Goal: Ask a question: Seek information or help from site administrators or community

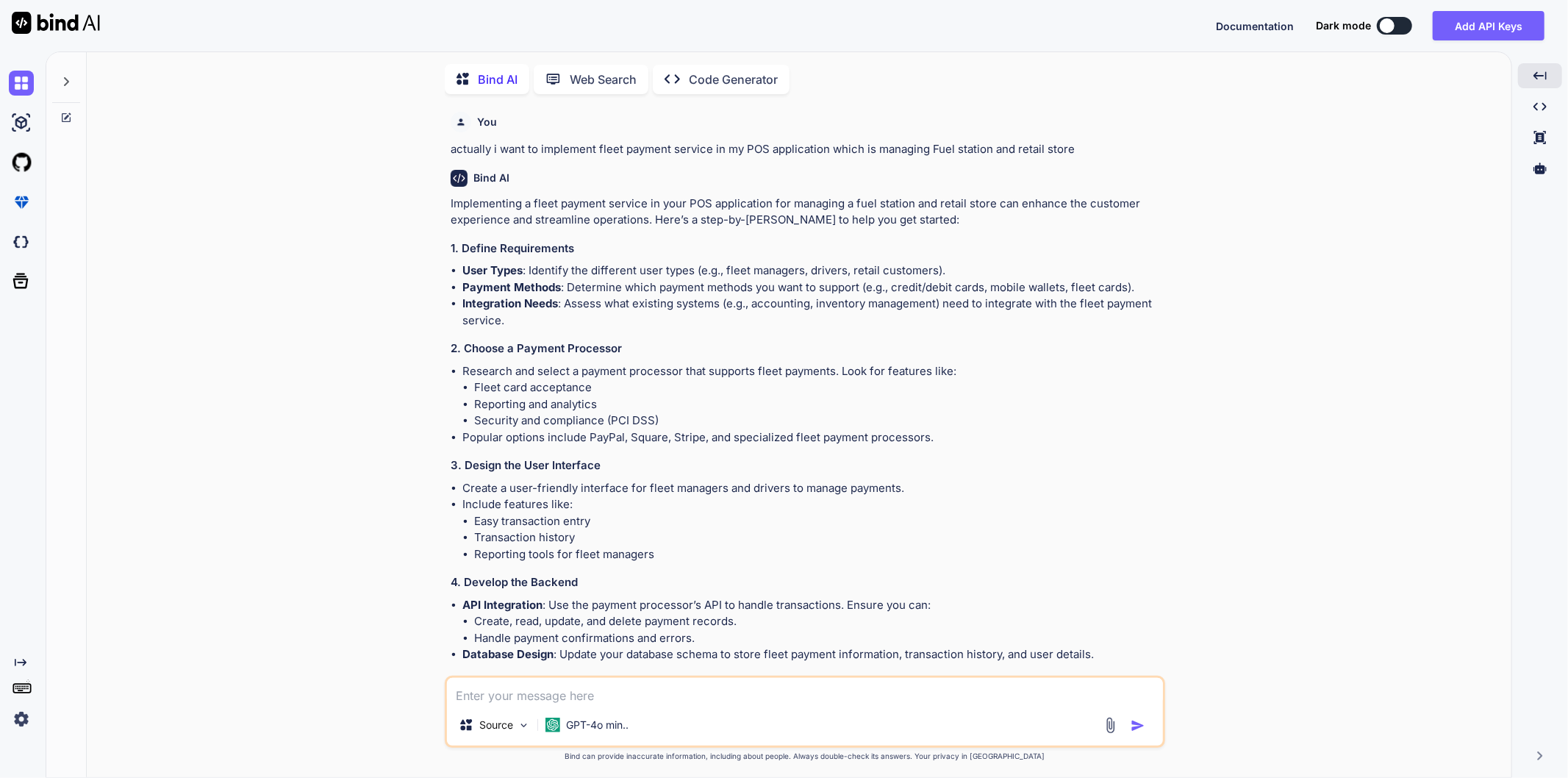
scroll to position [4463, 0]
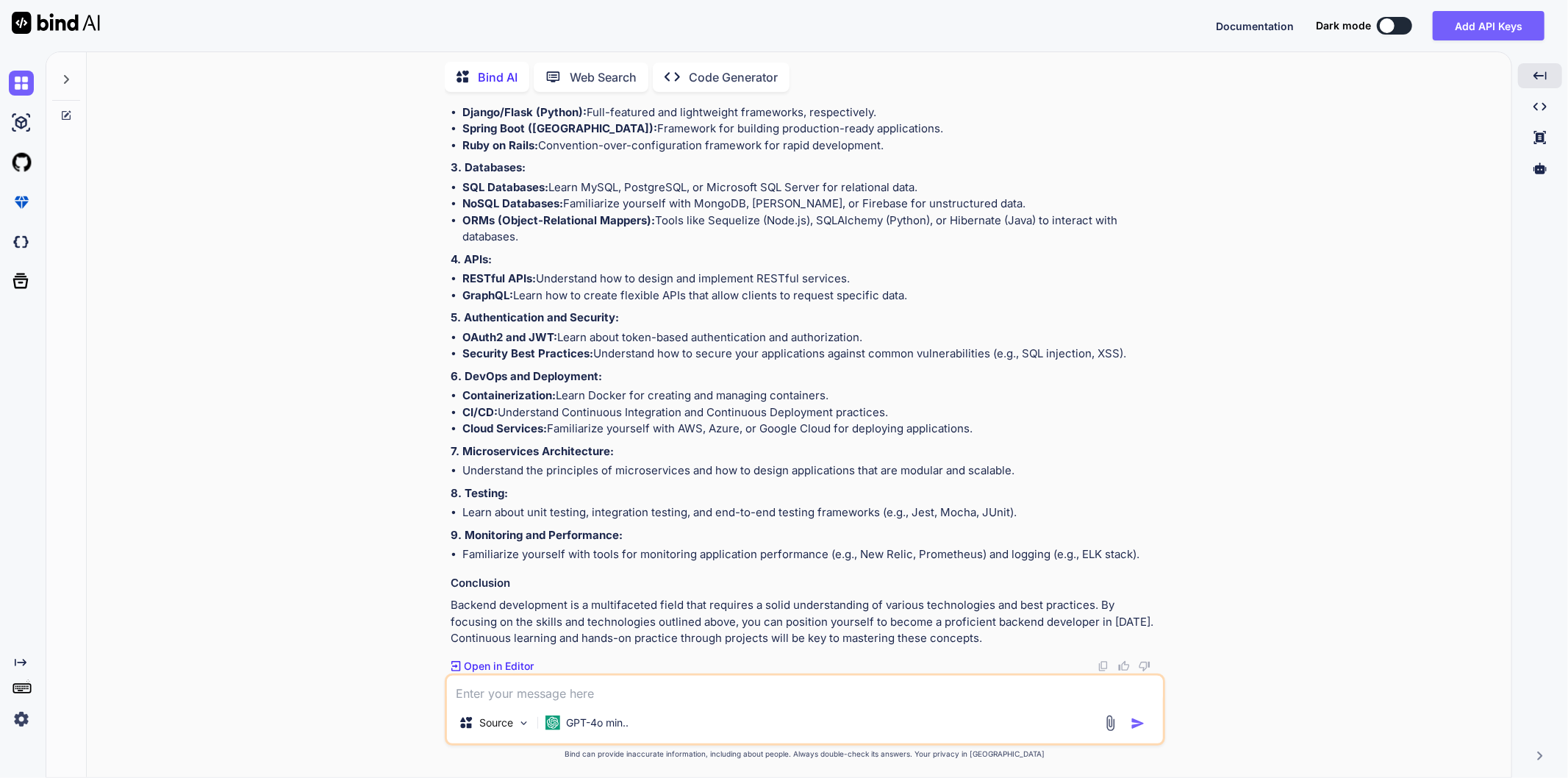
click at [512, 695] on textarea at bounding box center [804, 689] width 716 height 27
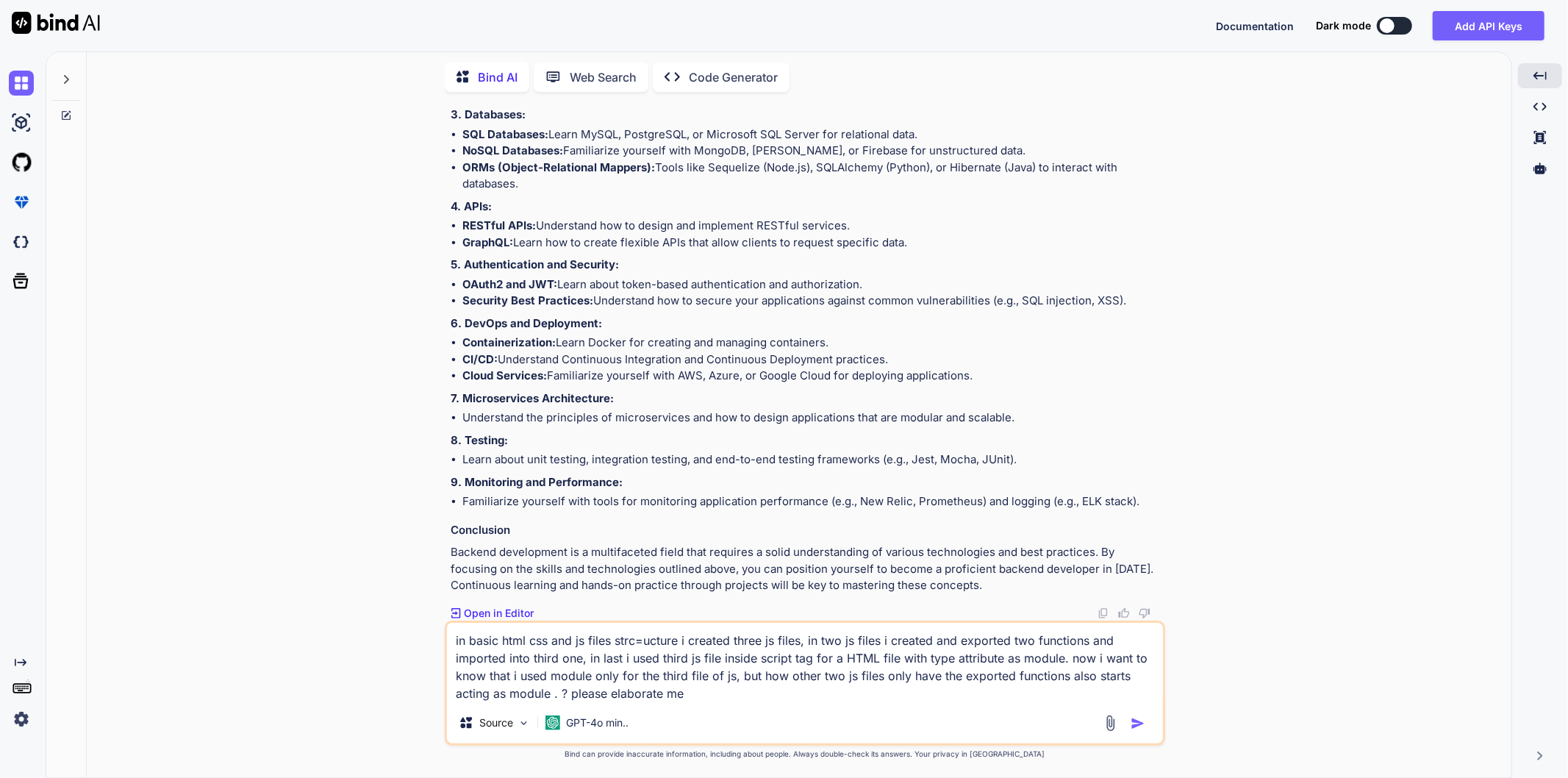
type textarea "in basic html css and js files strc=ucture i created three js files, in two js …"
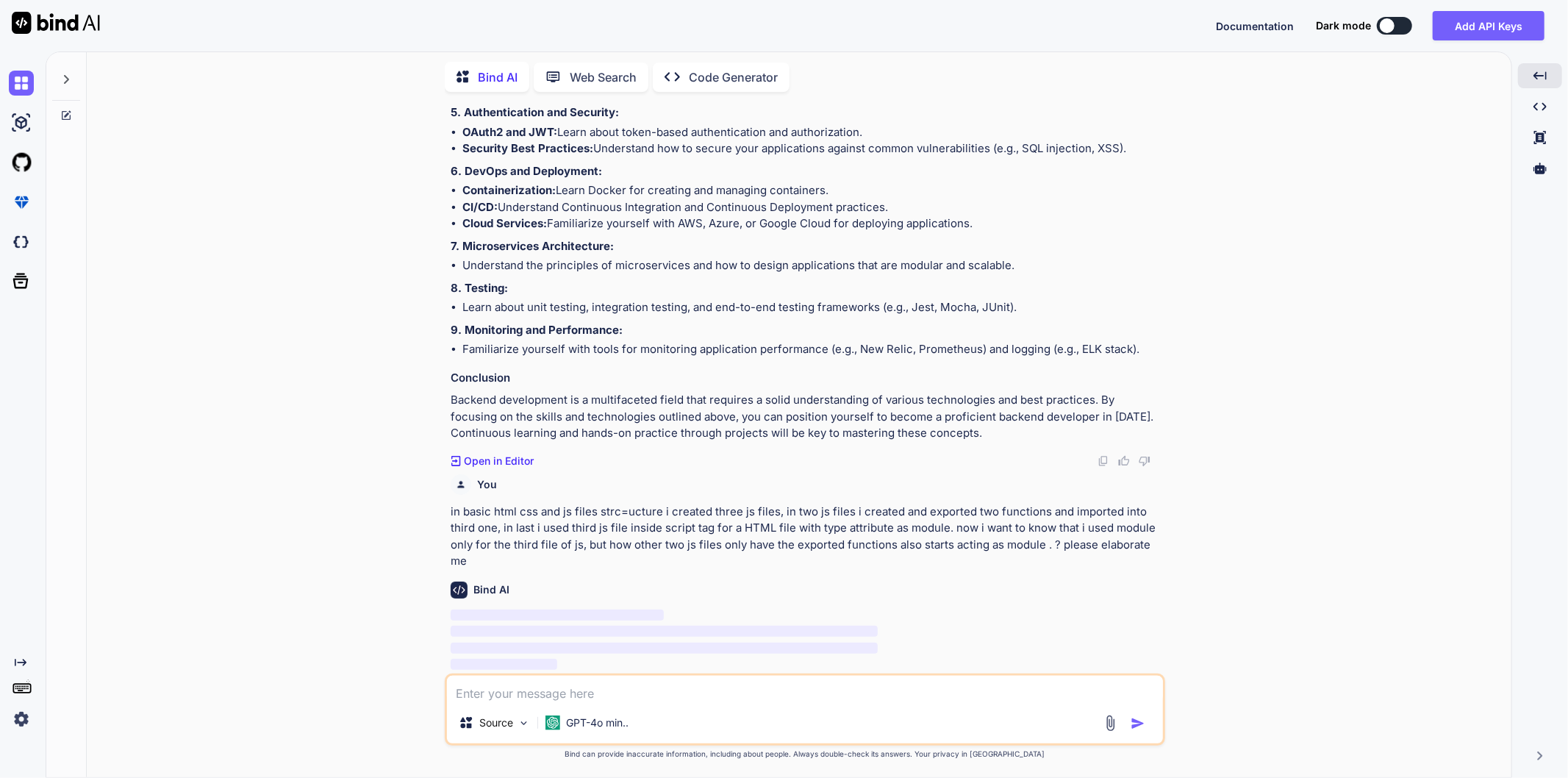
scroll to position [4668, 0]
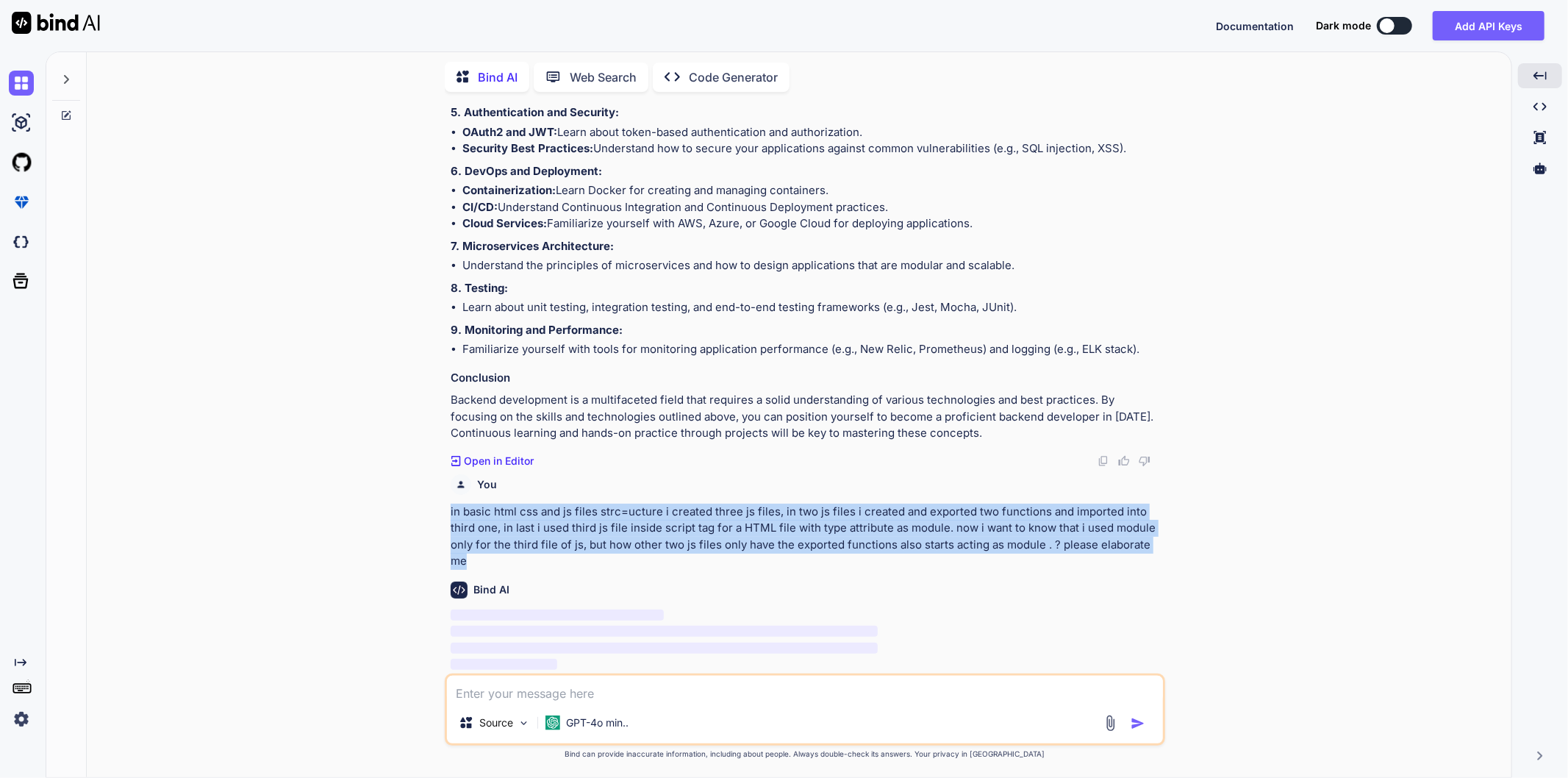
drag, startPoint x: 488, startPoint y: 567, endPoint x: 449, endPoint y: 512, distance: 67.4
click at [449, 512] on div "You actually i want to implement fleet payment service in my POS application wh…" at bounding box center [806, 389] width 718 height 570
copy p "in basic html css and js files strc=ucture i created three js files, in two js …"
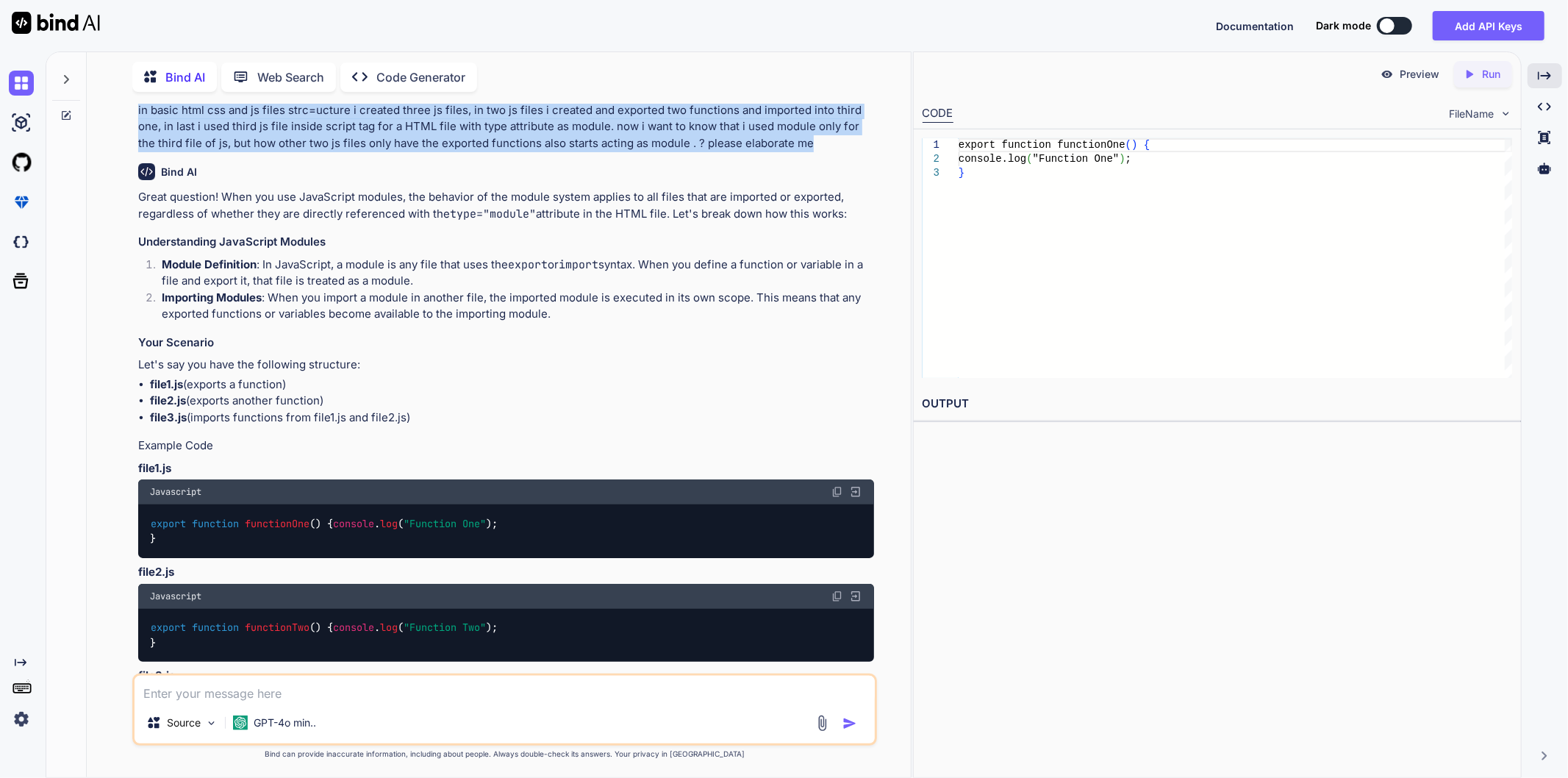
scroll to position [4814, 0]
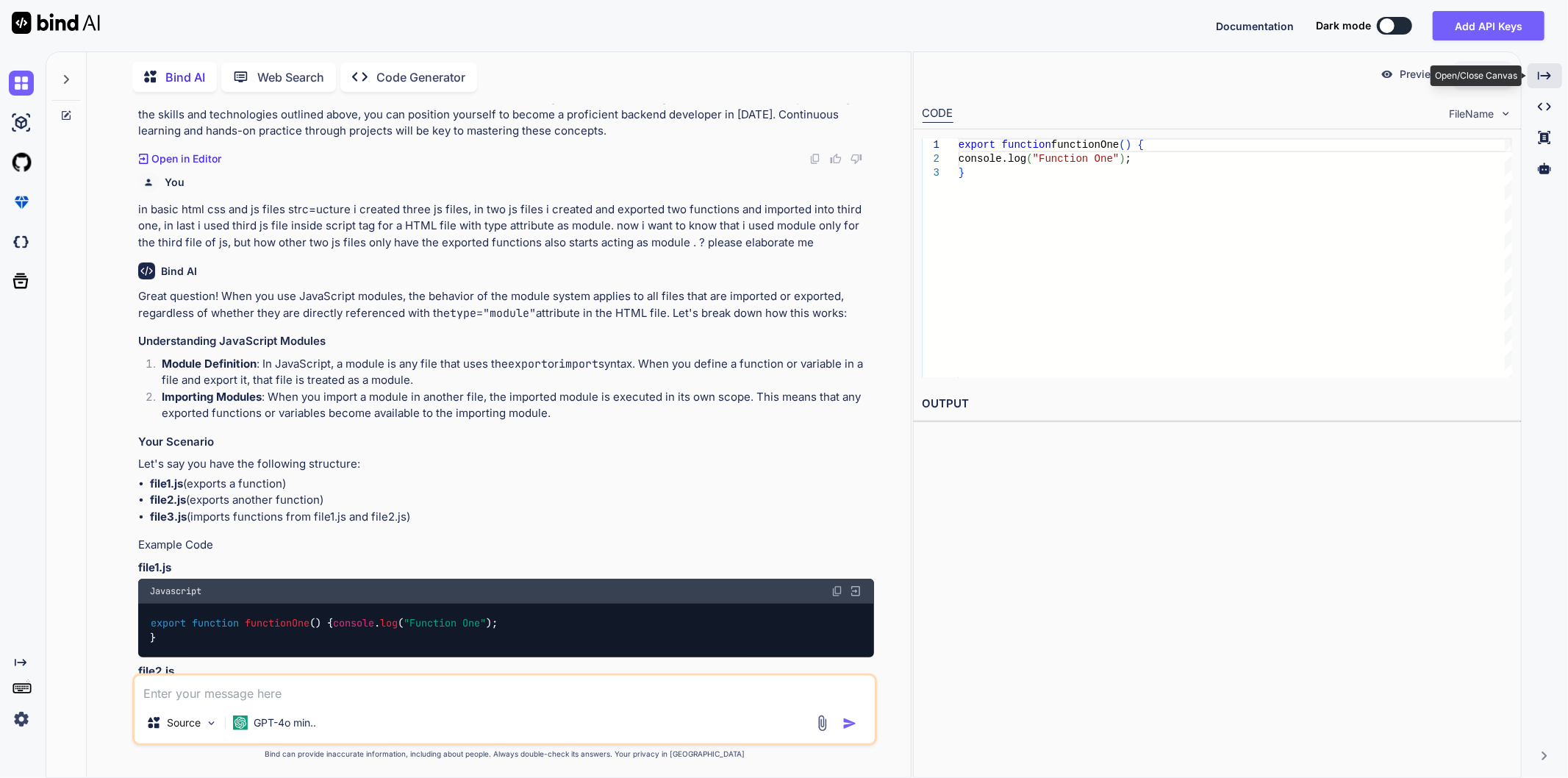
click at [1562, 77] on div "Created with Pixso." at bounding box center [1545, 75] width 35 height 25
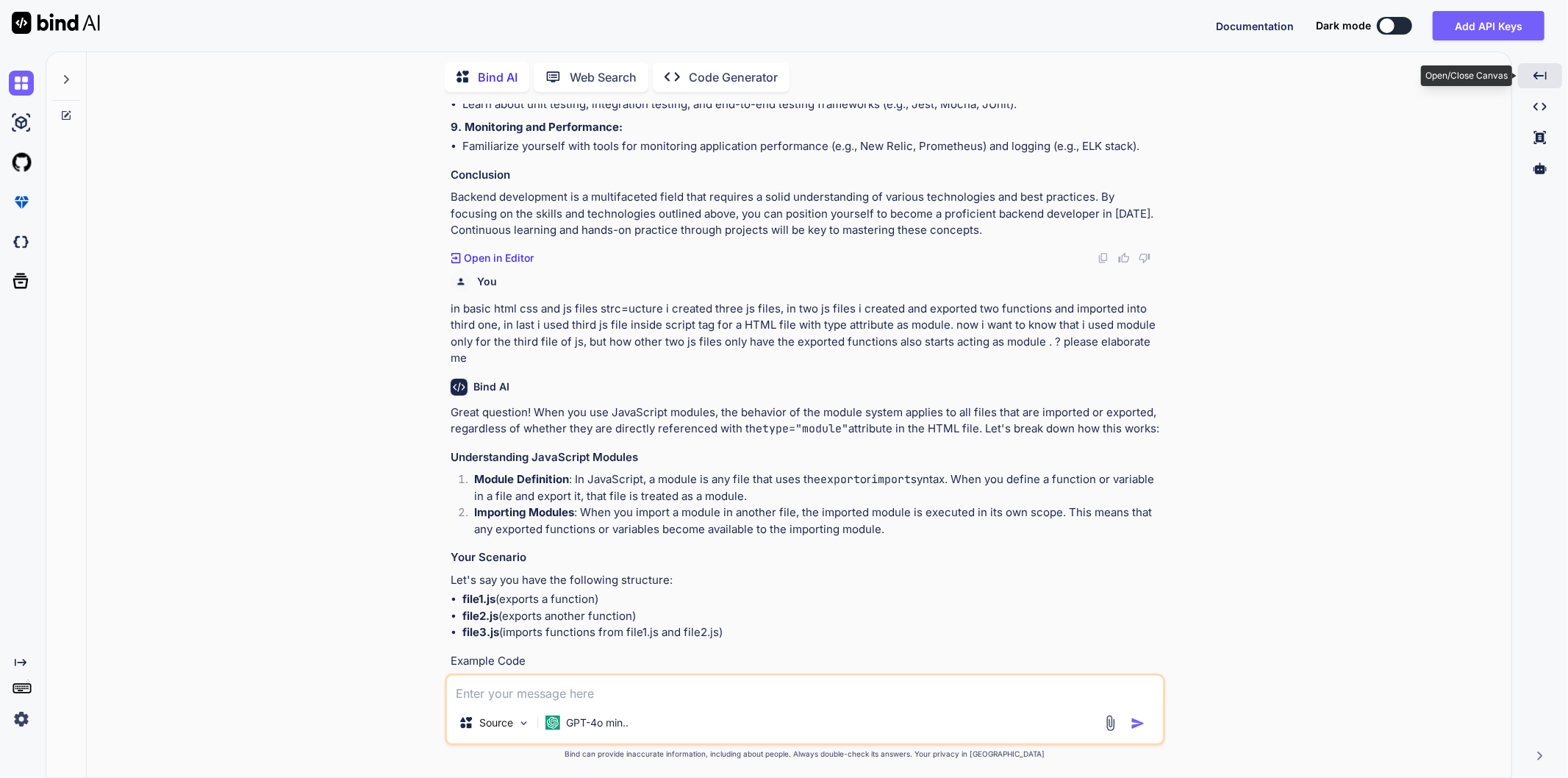
scroll to position [4913, 0]
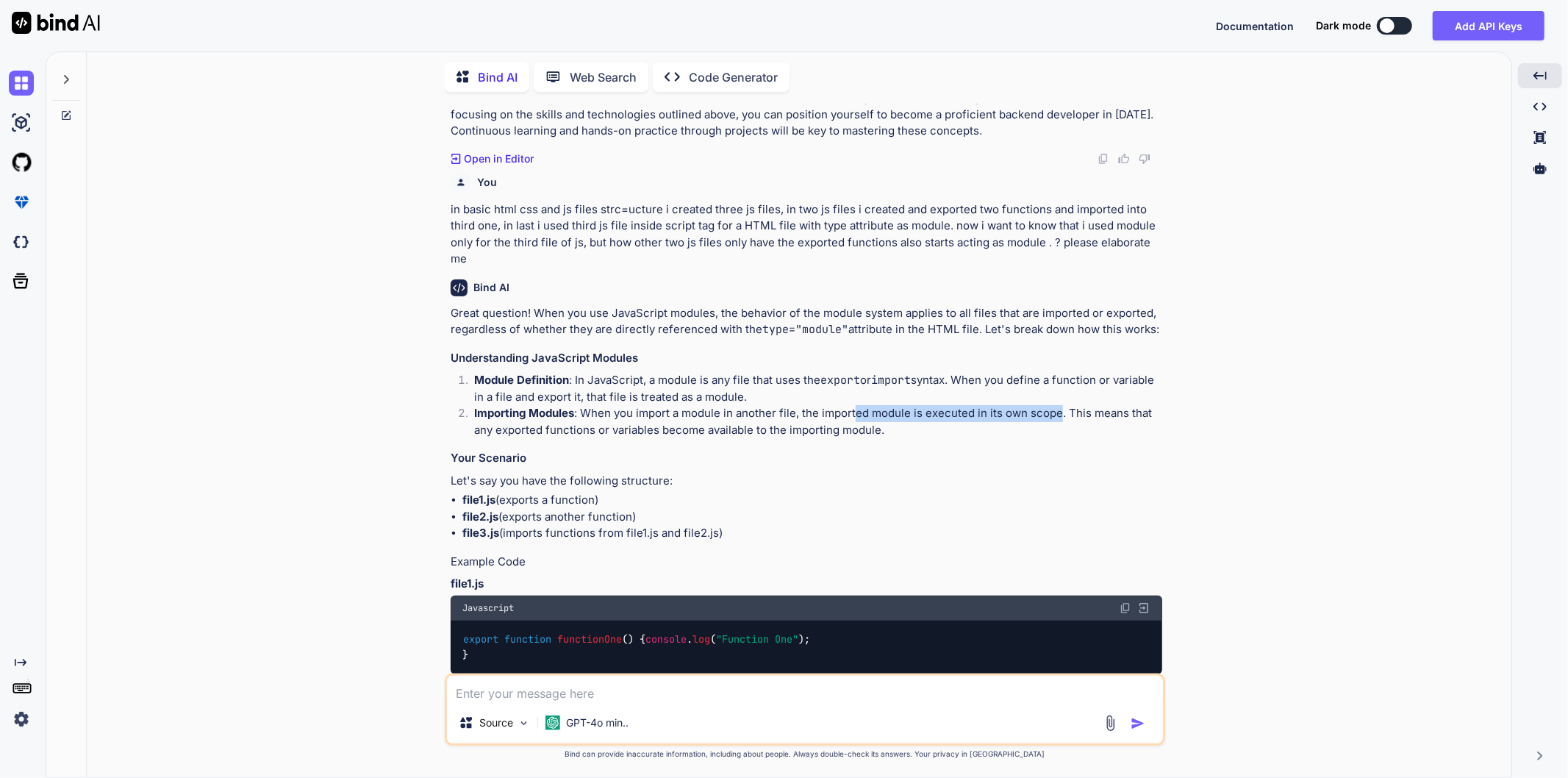
drag, startPoint x: 856, startPoint y: 479, endPoint x: 1059, endPoint y: 472, distance: 203.1
click at [1059, 438] on p "Importing Modules : When you import a module in another file, the imported modu…" at bounding box center [818, 421] width 688 height 33
click at [994, 467] on h3 "Your Scenario" at bounding box center [806, 458] width 712 height 17
drag, startPoint x: 680, startPoint y: 474, endPoint x: 1057, endPoint y: 473, distance: 377.0
click at [1057, 438] on p "Importing Modules : When you import a module in another file, the imported modu…" at bounding box center [818, 421] width 688 height 33
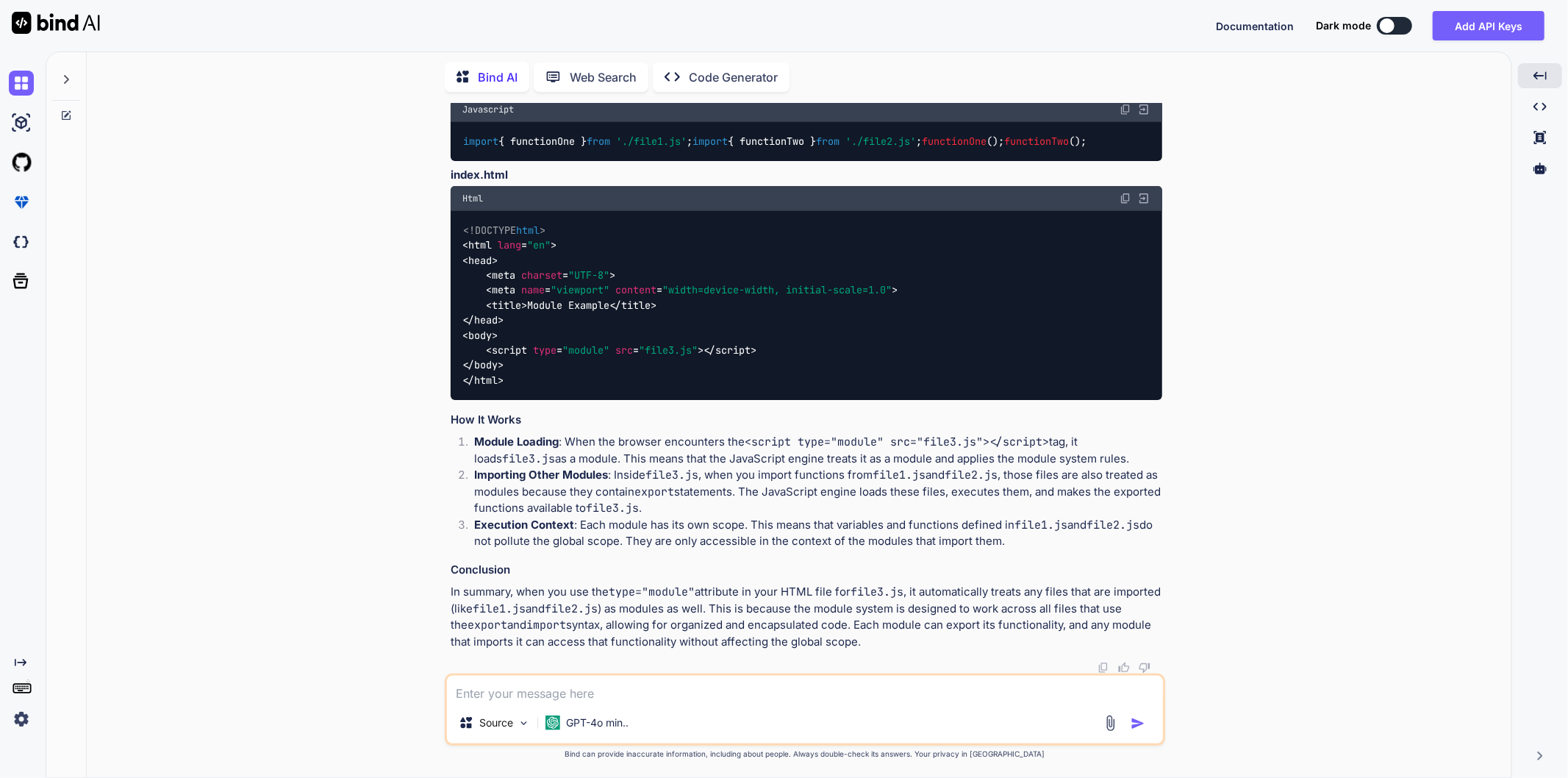
scroll to position [5731, 0]
click at [503, 696] on textarea at bounding box center [804, 689] width 716 height 27
type textarea "one [PERSON_NAME]"
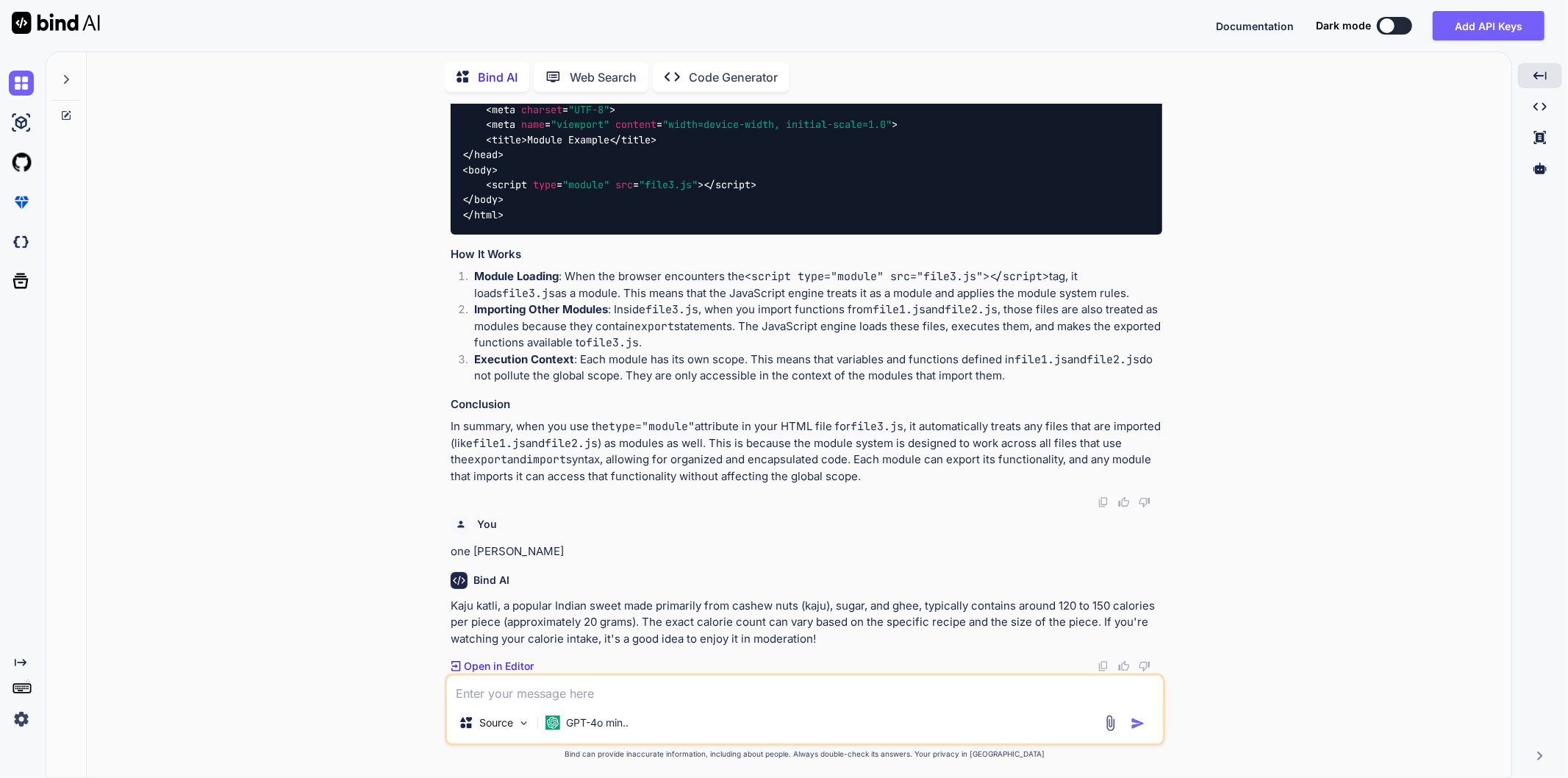
scroll to position [5932, 0]
click at [605, 684] on textarea at bounding box center [804, 689] width 716 height 27
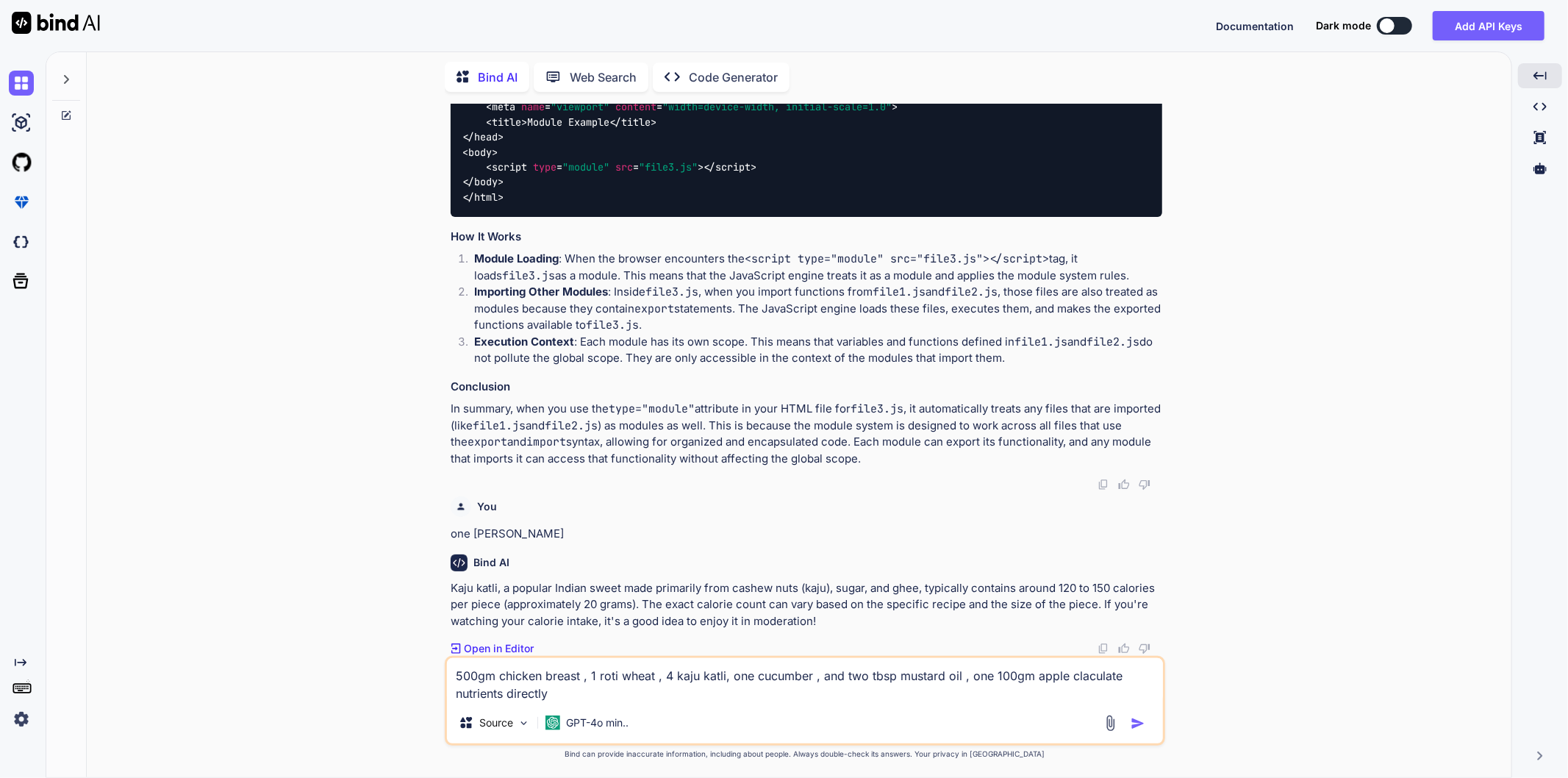
type textarea "500gm chicken breast , 1 roti wheat , 4 kaju katli, one cucumber , and two tbsp…"
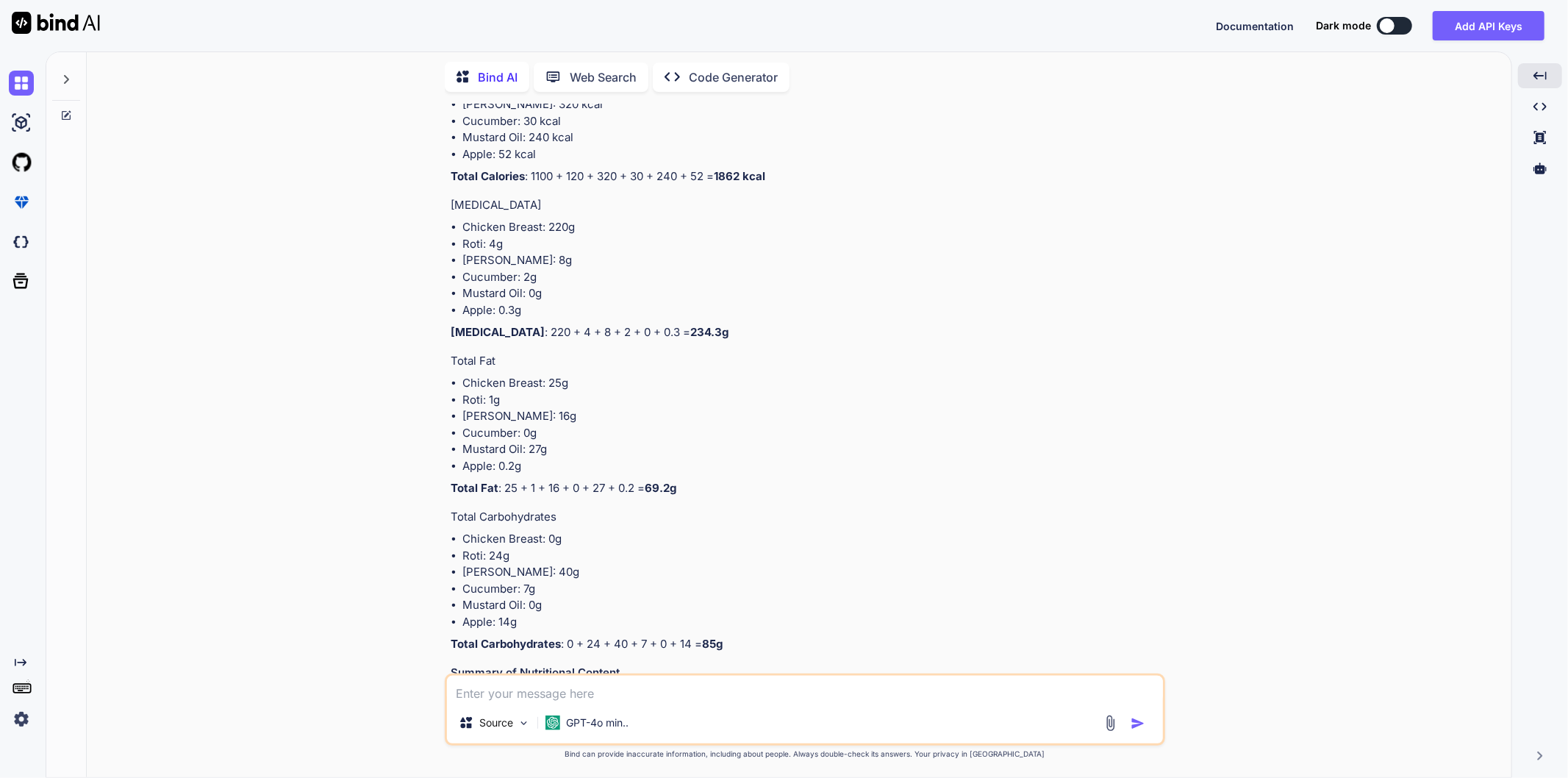
scroll to position [7498, 0]
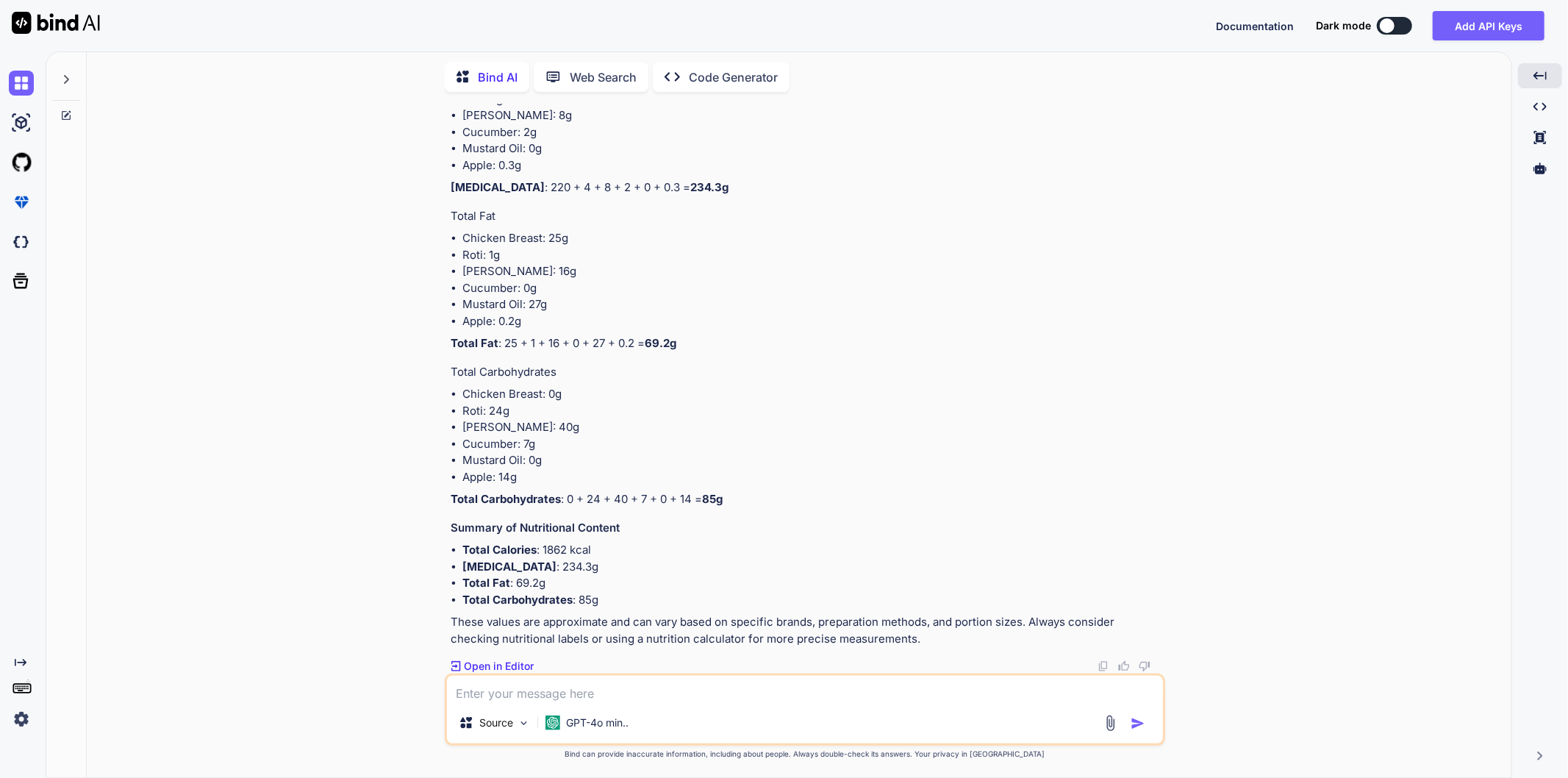
click at [545, 687] on textarea at bounding box center [804, 689] width 716 height 27
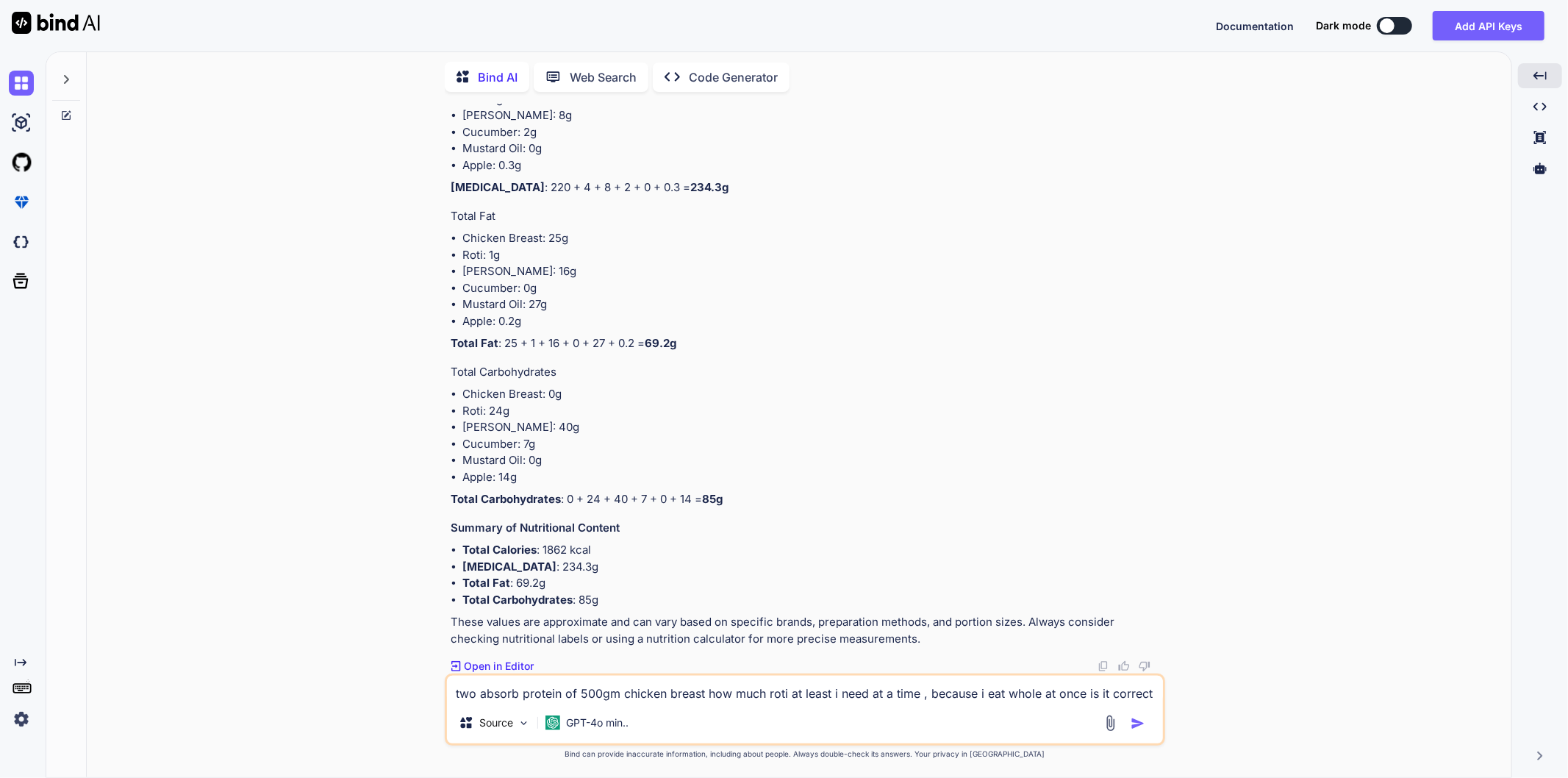
type textarea "two absorb protein of 500gm chicken breast how much roti at least i need at a t…"
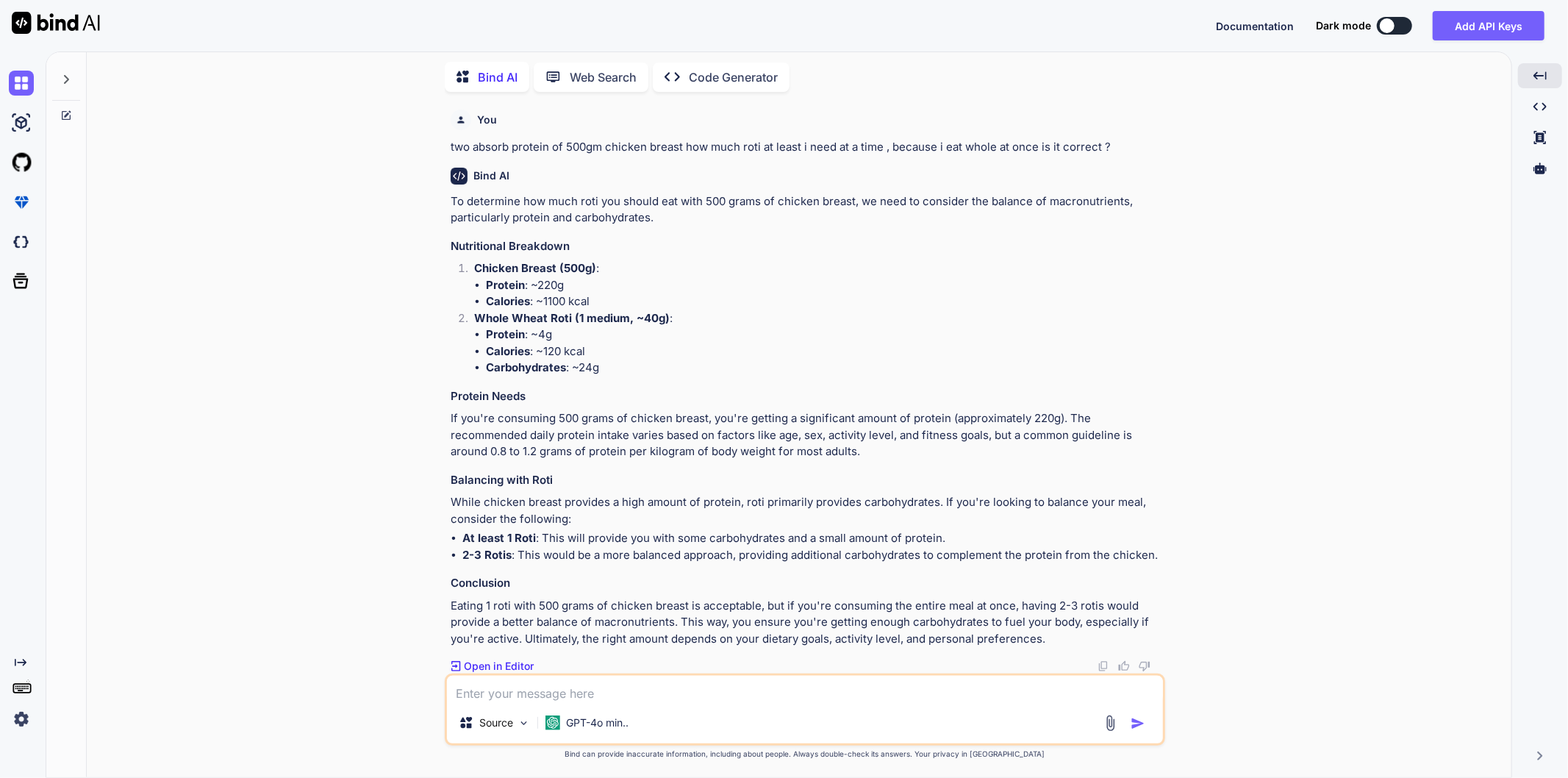
scroll to position [8067, 0]
click at [559, 693] on textarea at bounding box center [804, 689] width 716 height 27
type textarea "actually i ate 500gm CC , one roti , one cucumber then it is ok?"
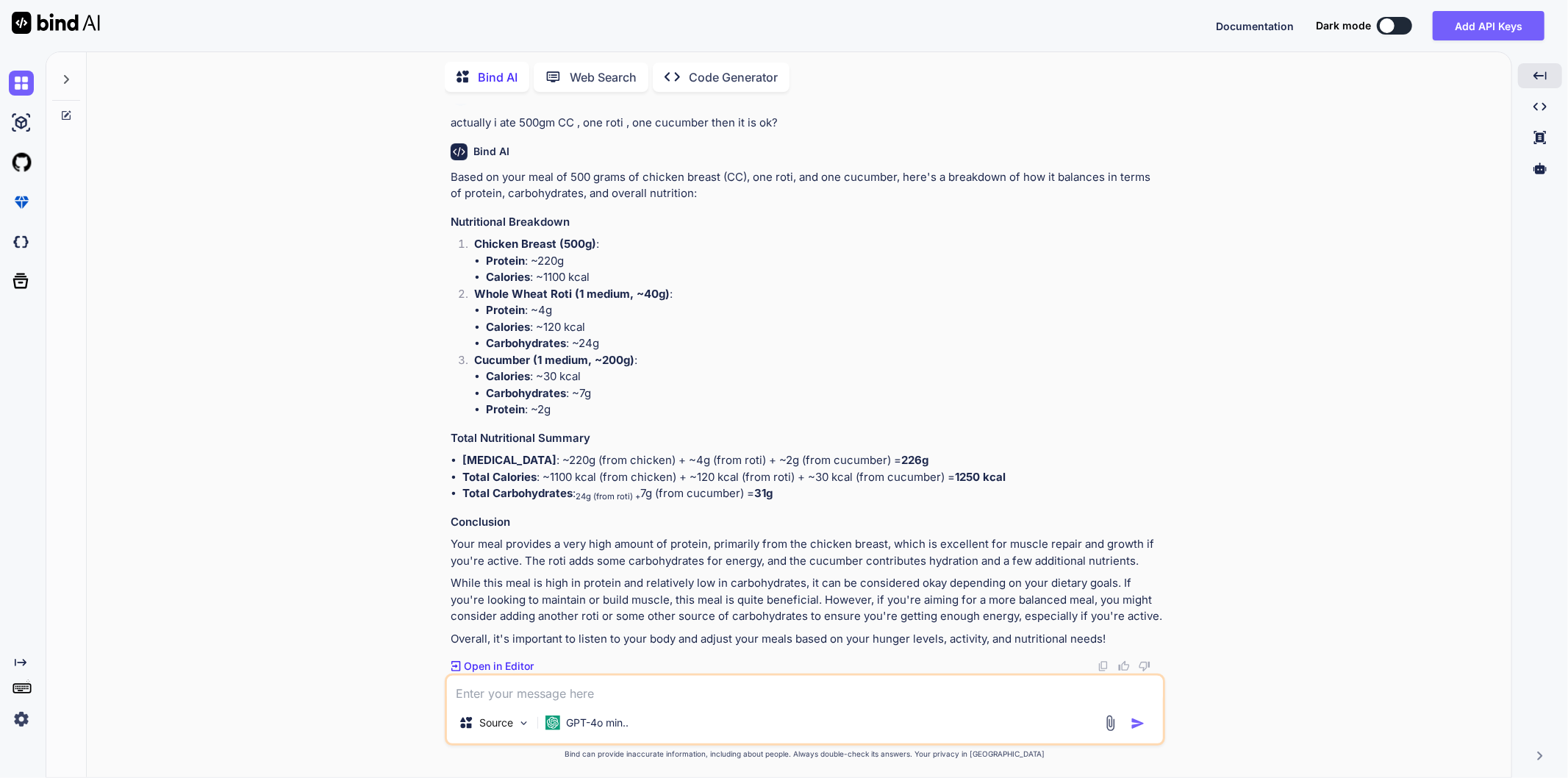
scroll to position [8661, 0]
click at [926, 334] on li "Calories : ~120 kcal" at bounding box center [824, 327] width 677 height 17
